Goal: Navigation & Orientation: Find specific page/section

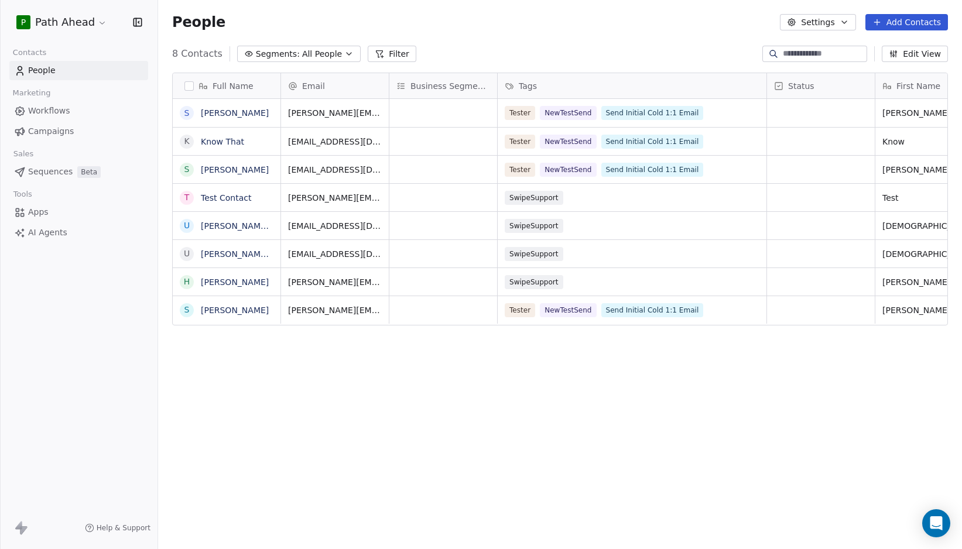
scroll to position [483, 804]
click at [469, 37] on div "People Settings Add Contacts" at bounding box center [560, 22] width 804 height 44
click at [46, 110] on span "Workflows" at bounding box center [49, 111] width 42 height 12
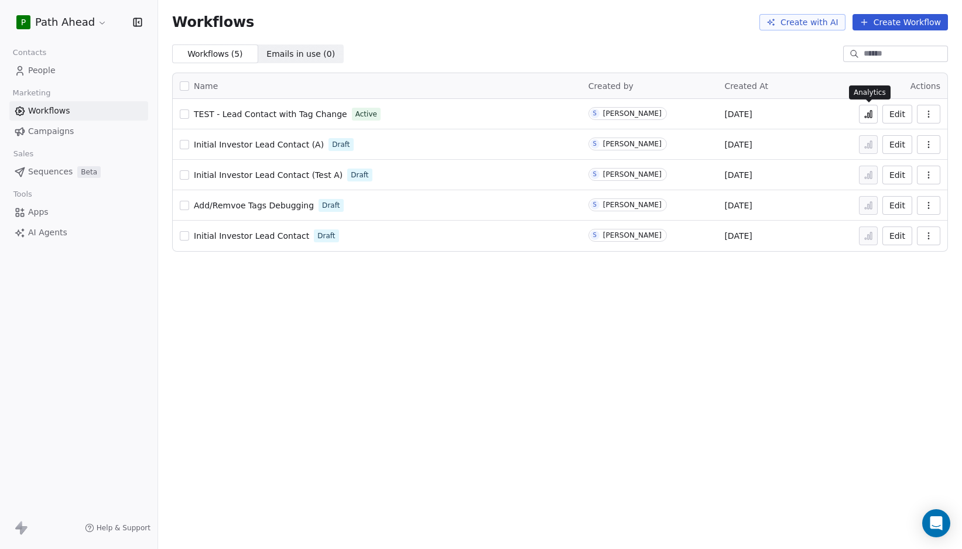
click at [867, 114] on icon at bounding box center [867, 113] width 9 height 9
click at [936, 520] on icon "Open Intercom Messenger" at bounding box center [935, 523] width 13 height 15
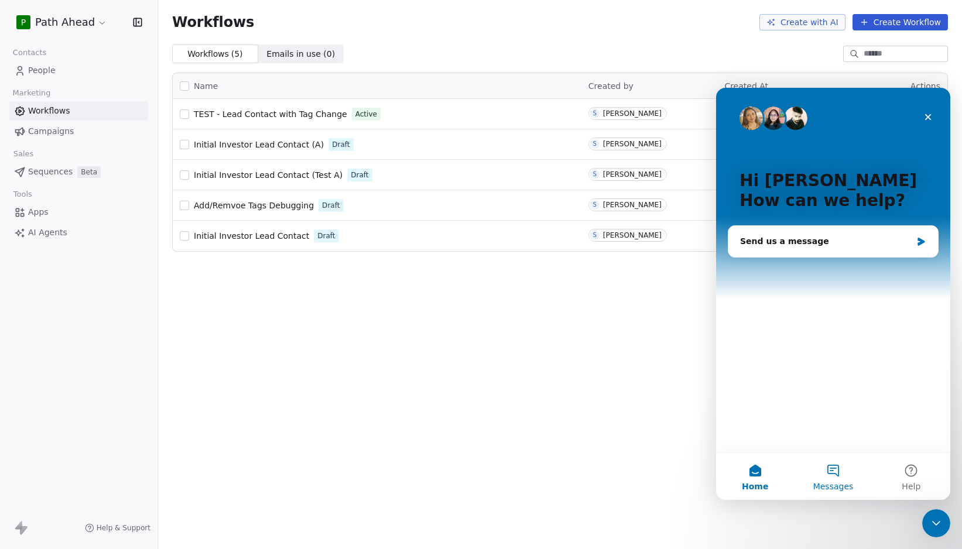
click at [829, 469] on button "Messages" at bounding box center [833, 476] width 78 height 47
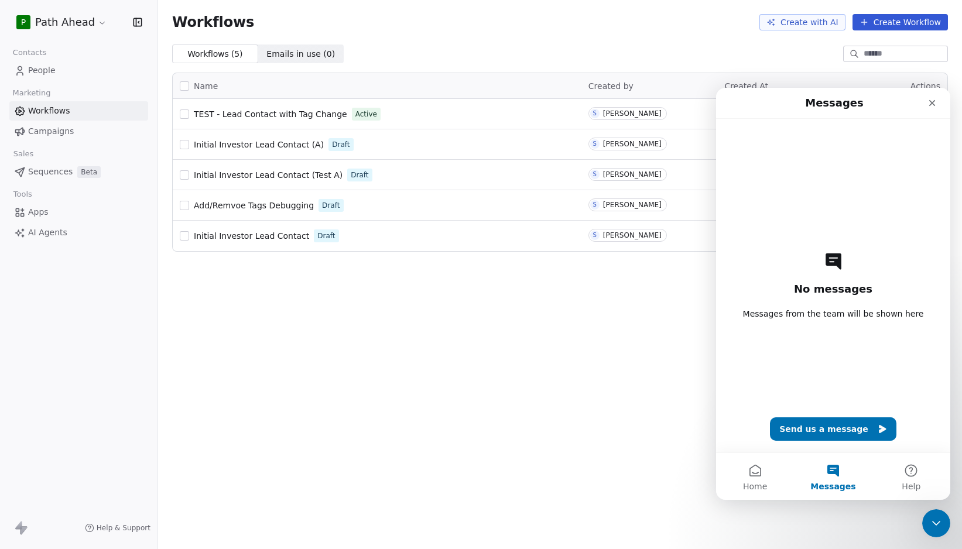
click at [618, 298] on div "Workflows Create with AI Create Workflow Workflows ( 5 ) Workflows ( 5 ) Emails…" at bounding box center [560, 274] width 804 height 549
click at [934, 101] on icon "Close" at bounding box center [932, 103] width 6 height 6
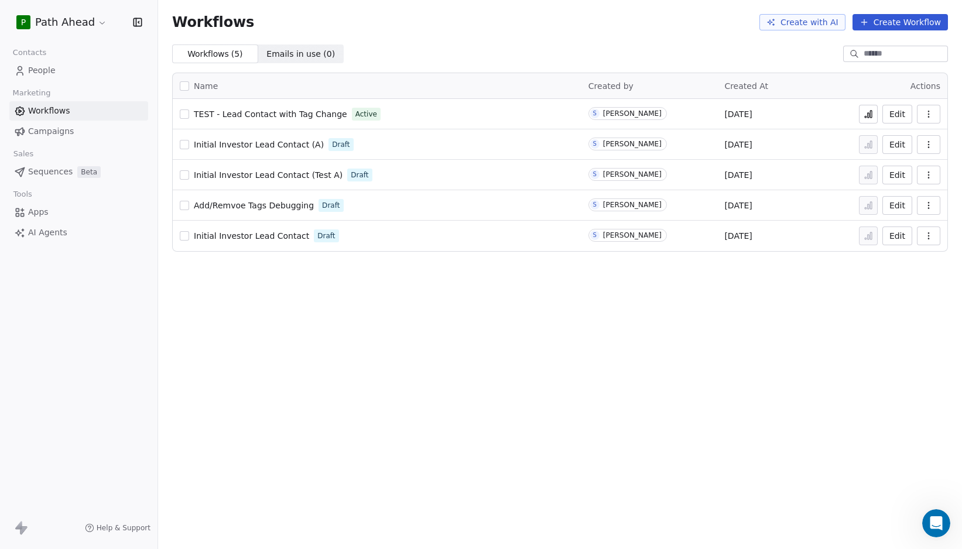
click at [482, 48] on div "Workflows ( 5 ) Workflows ( 5 ) Emails in use ( 0 ) Emails in use ( 0 )" at bounding box center [560, 53] width 804 height 19
